Goal: Information Seeking & Learning: Learn about a topic

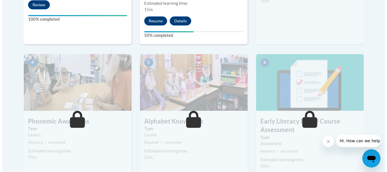
scroll to position [283, 0]
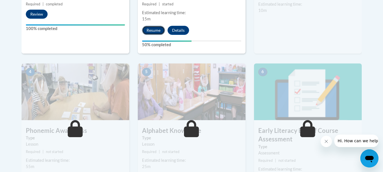
click at [150, 29] on button "Resume" at bounding box center [153, 30] width 23 height 9
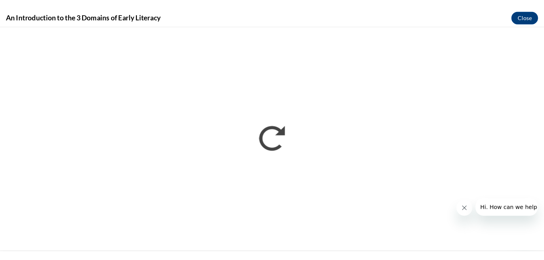
scroll to position [0, 0]
